Goal: Communication & Community: Answer question/provide support

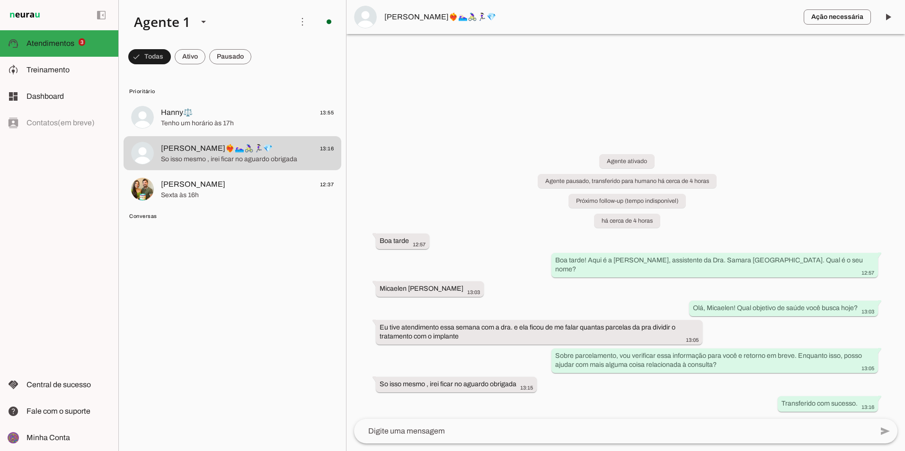
click at [461, 429] on textarea at bounding box center [613, 431] width 519 height 11
